Goal: Task Accomplishment & Management: Use online tool/utility

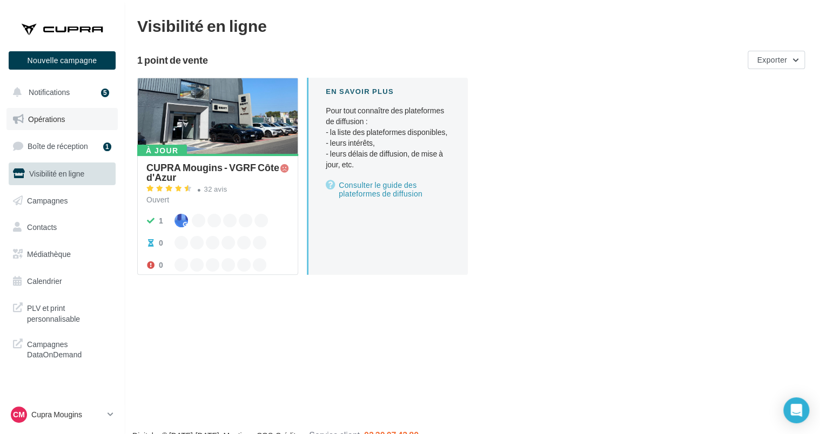
click at [63, 112] on link "Opérations" at bounding box center [61, 119] width 111 height 23
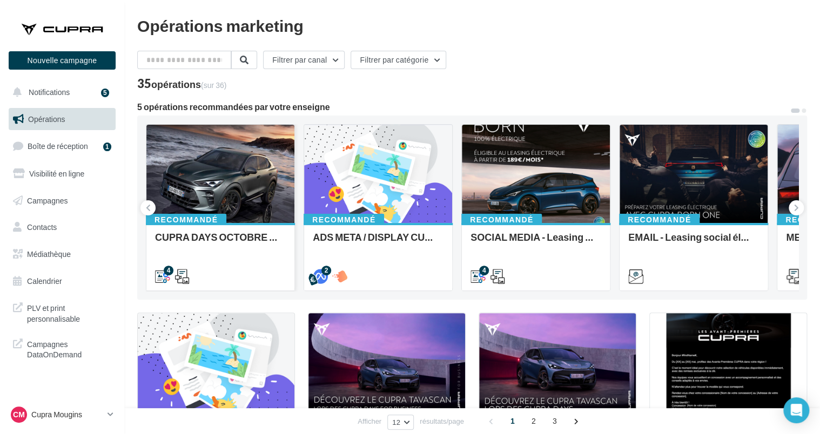
click at [226, 167] on div at bounding box center [220, 174] width 148 height 99
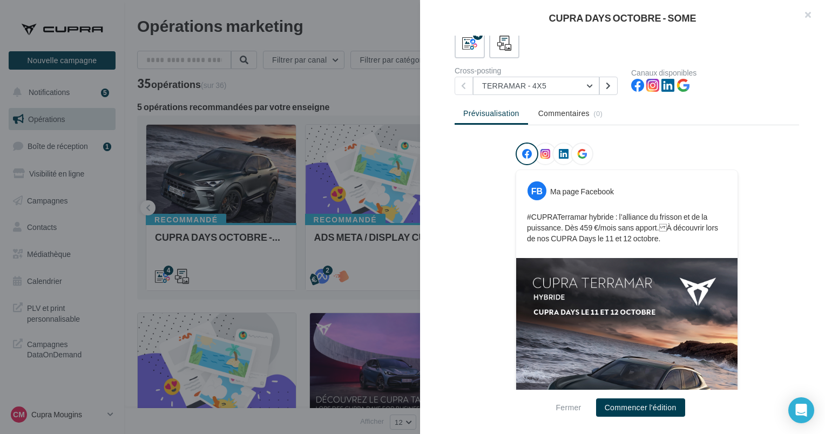
scroll to position [67, 0]
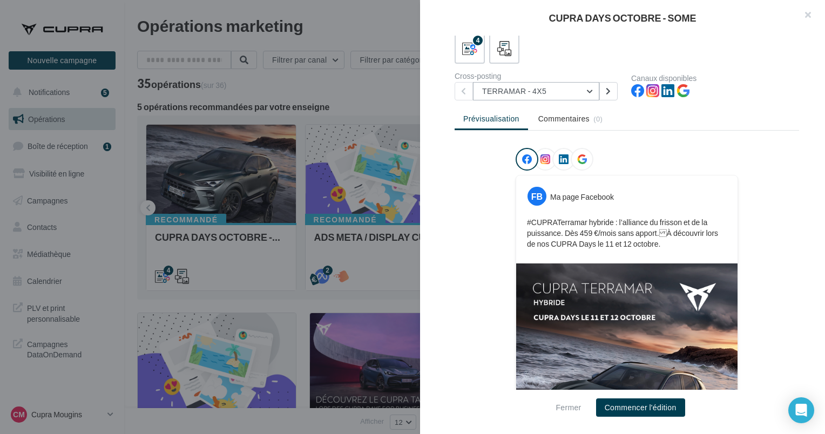
click at [547, 93] on button "TERRAMAR - 4X5" at bounding box center [536, 91] width 126 height 18
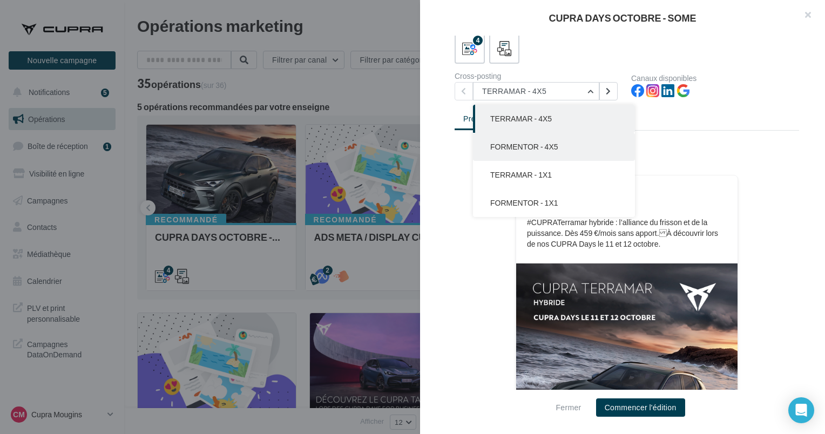
click at [541, 140] on button "FORMENTOR - 4X5" at bounding box center [554, 147] width 162 height 28
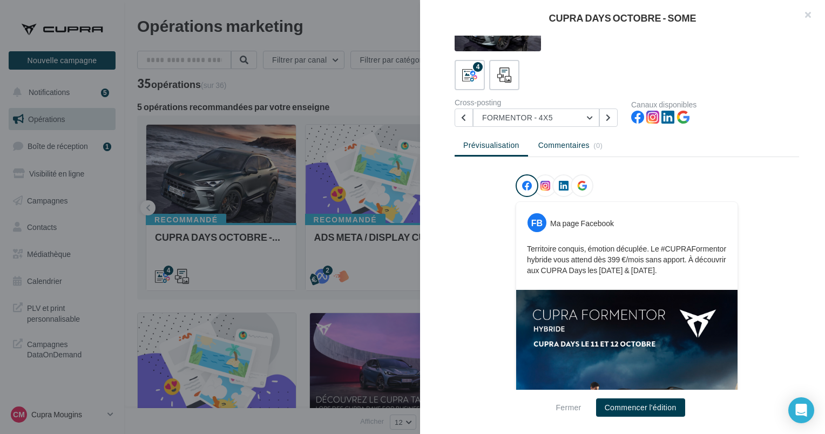
scroll to position [39, 0]
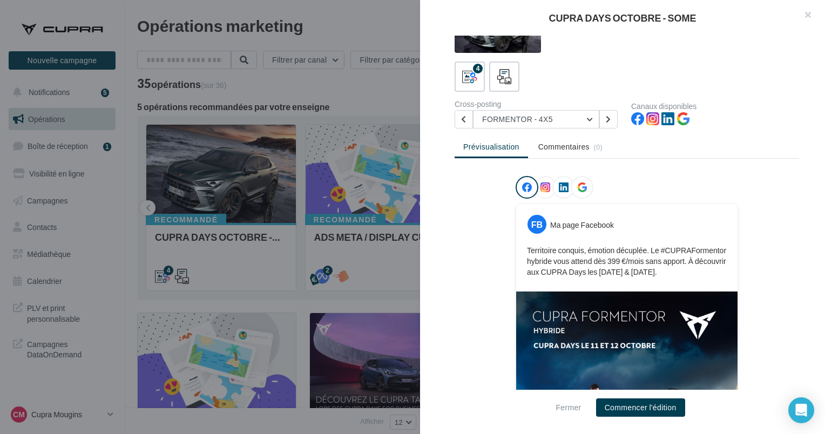
click at [544, 108] on div "Cross-posting FORMENTOR - 4X5 TERRAMAR - 4X5 FORMENTOR - 4X5 TERRAMAR - 1X1 FOR…" at bounding box center [543, 114] width 177 height 28
click at [544, 121] on button "FORMENTOR - 4X5" at bounding box center [536, 119] width 126 height 18
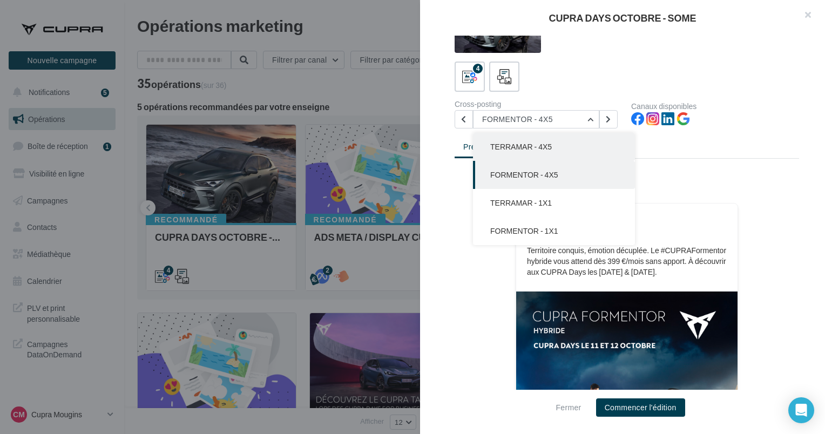
click at [525, 152] on button "TERRAMAR - 4X5" at bounding box center [554, 147] width 162 height 28
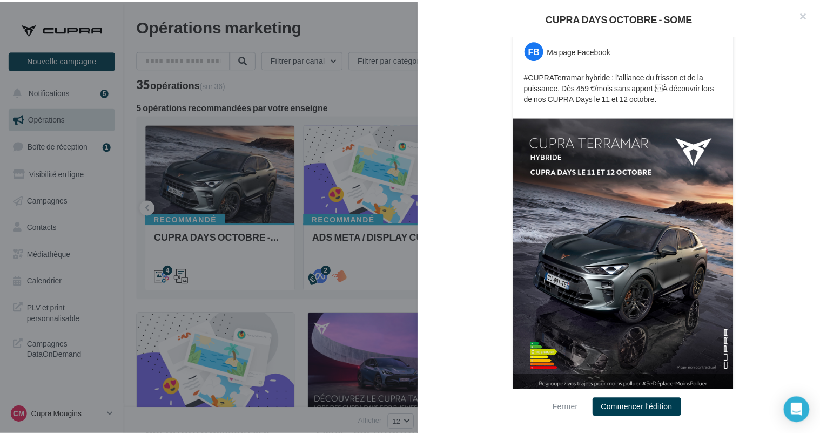
scroll to position [220, 0]
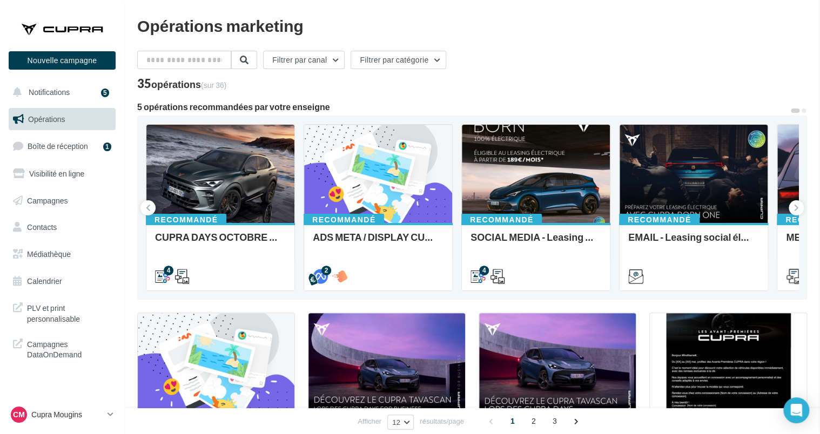
click at [43, 254] on span "Médiathèque" at bounding box center [49, 254] width 44 height 9
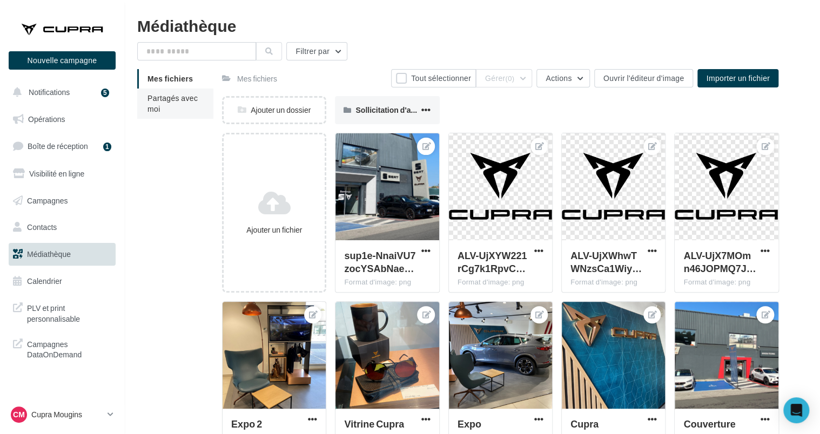
click at [180, 105] on li "Partagés avec moi" at bounding box center [175, 104] width 76 height 30
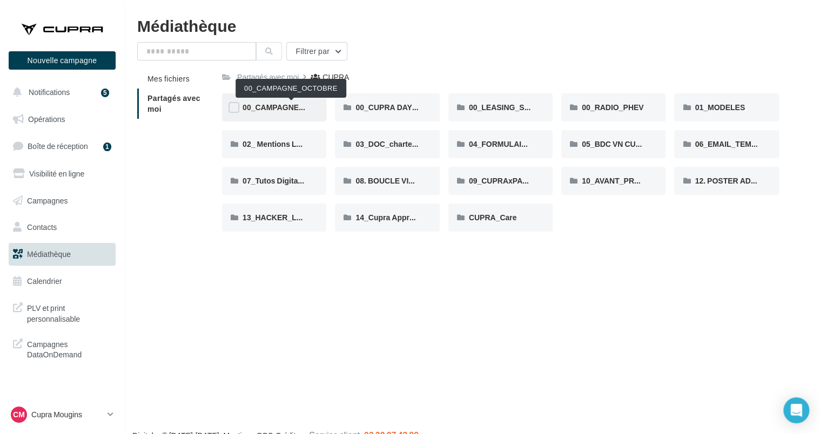
click at [287, 108] on span "00_CAMPAGNE_OCTOBRE" at bounding box center [292, 107] width 98 height 9
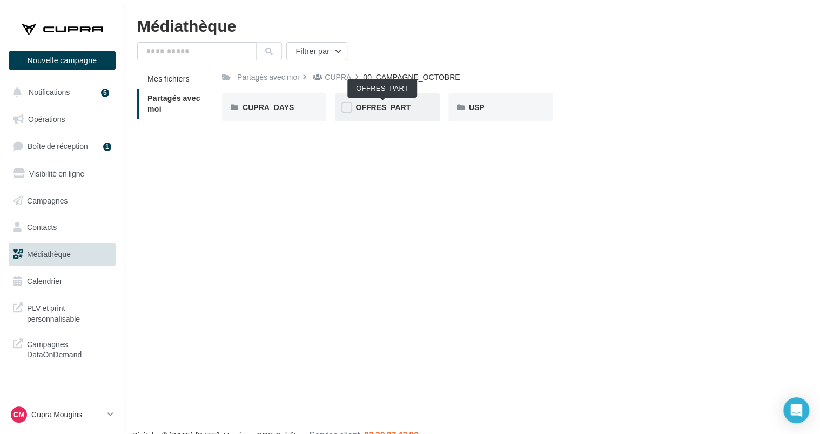
click at [401, 106] on span "OFFRES_PART" at bounding box center [382, 107] width 55 height 9
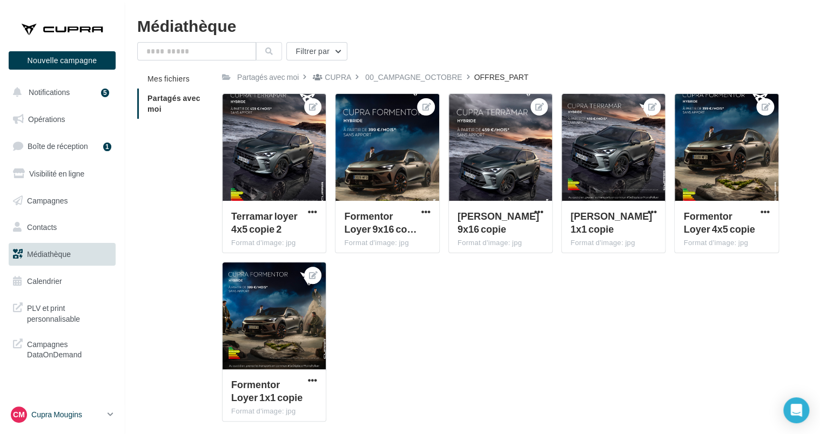
click at [71, 411] on p "Cupra Mougins" at bounding box center [67, 414] width 72 height 11
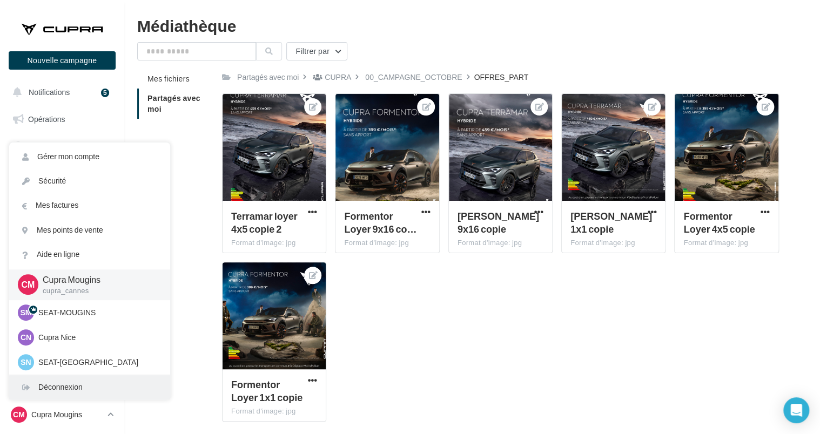
click at [62, 389] on div "Déconnexion" at bounding box center [89, 387] width 161 height 24
